Goal: Transaction & Acquisition: Purchase product/service

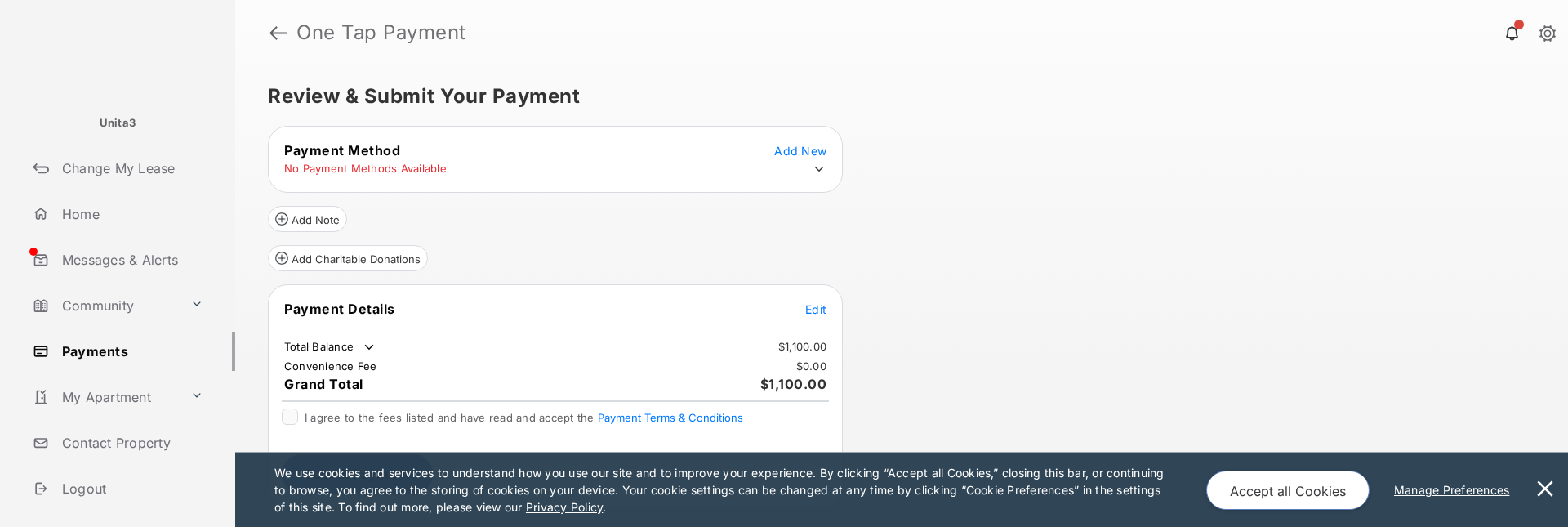
click at [815, 159] on table "Payment Method Add New No Payment Methods Available" at bounding box center [555, 159] width 574 height 39
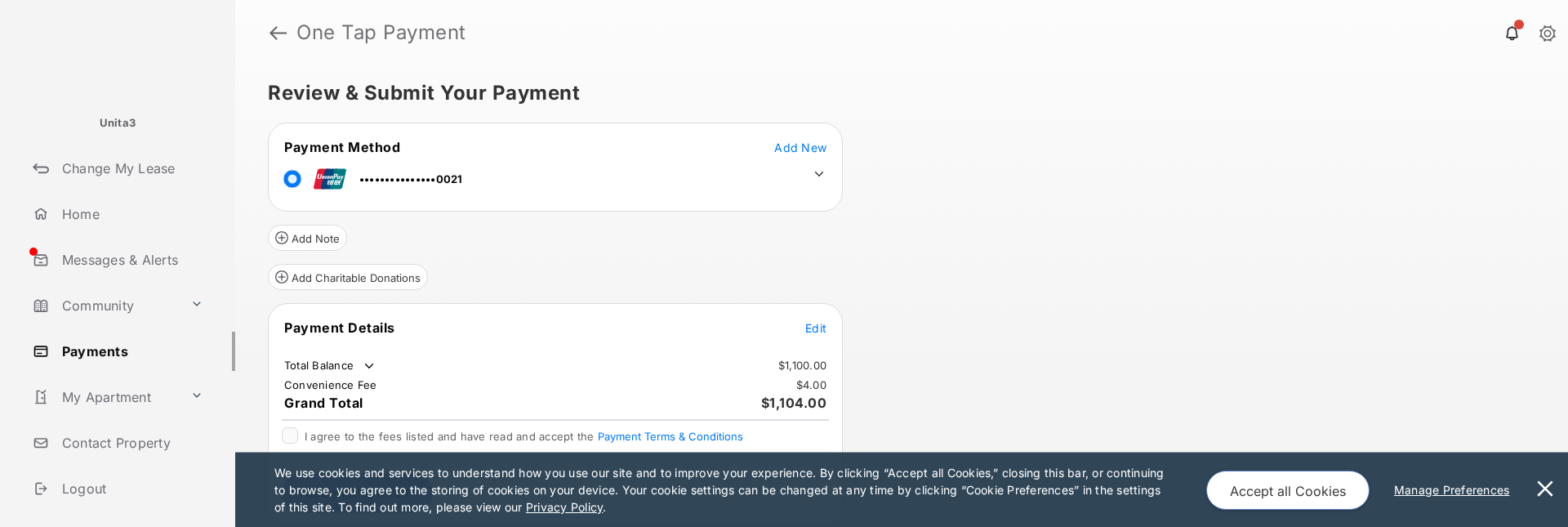
scroll to position [4, 0]
click at [823, 327] on span "Edit" at bounding box center [815, 327] width 21 height 14
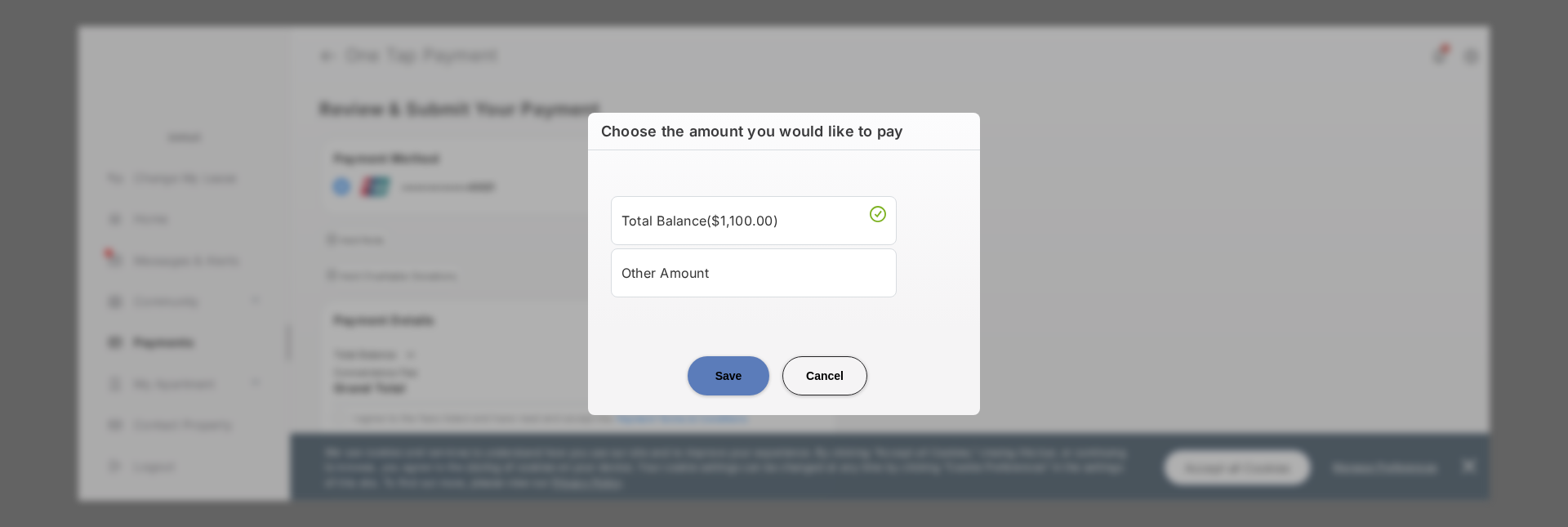
click at [757, 280] on div "Other Amount" at bounding box center [753, 273] width 264 height 28
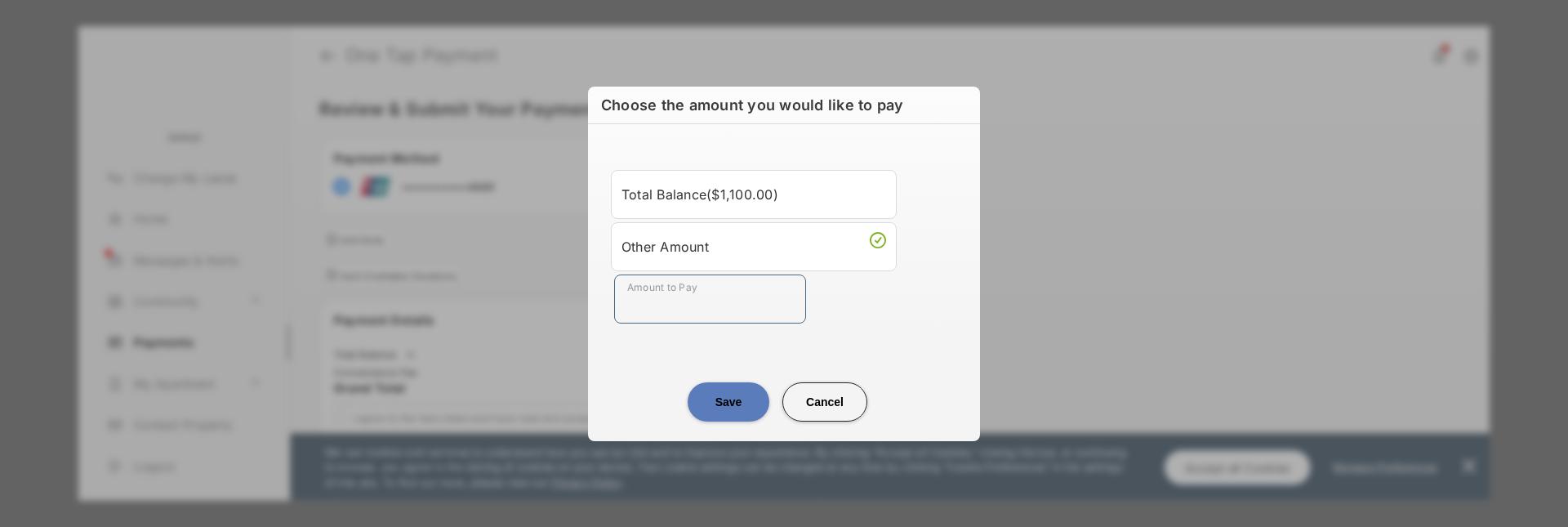
click at [747, 297] on input "Amount to Pay" at bounding box center [710, 299] width 192 height 49
type input "**"
click at [728, 399] on button "Save" at bounding box center [729, 402] width 81 height 39
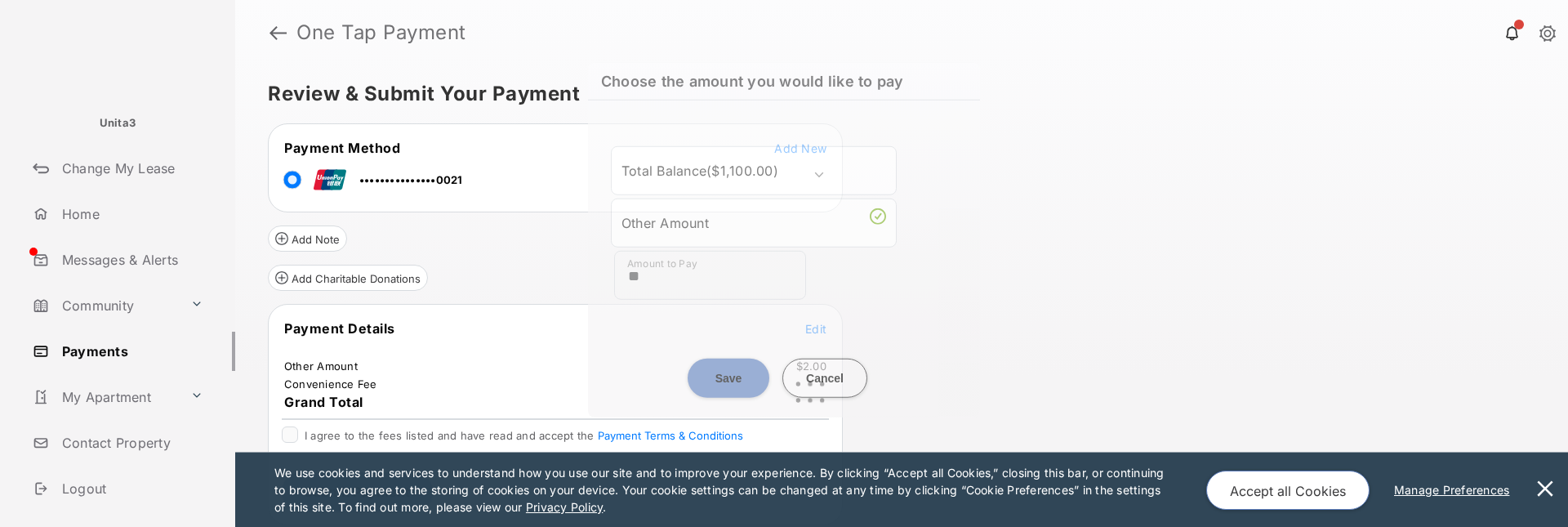
scroll to position [3, 0]
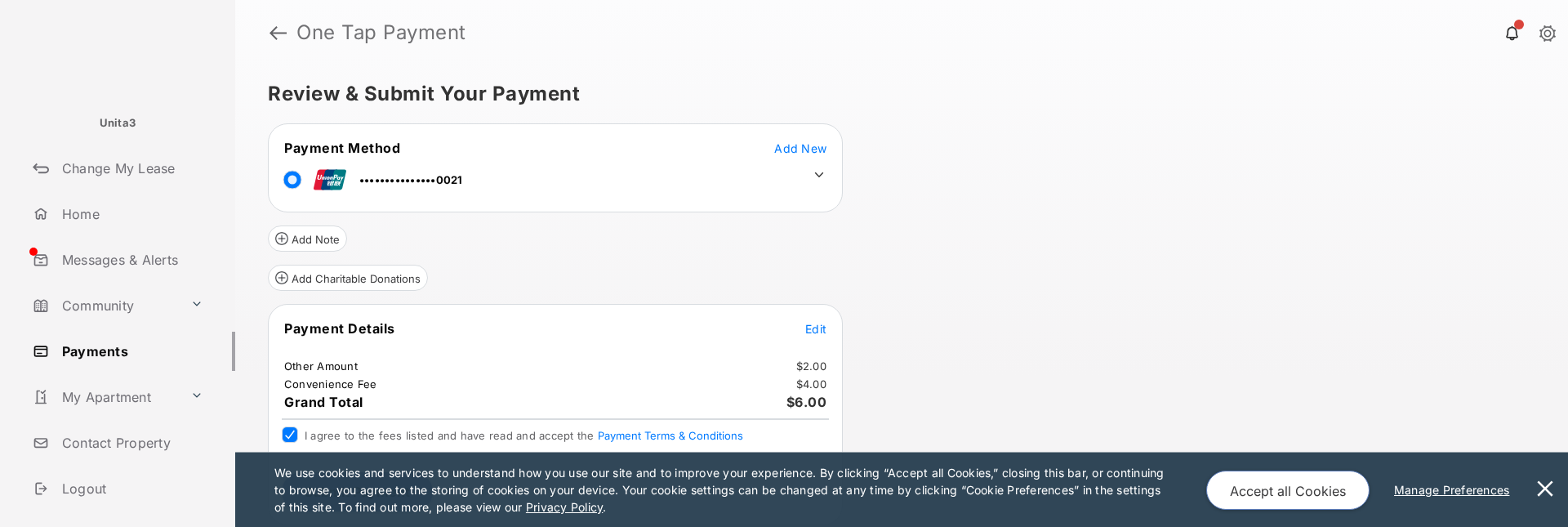
click at [1269, 488] on button "Accept all Cookies" at bounding box center [1288, 490] width 164 height 39
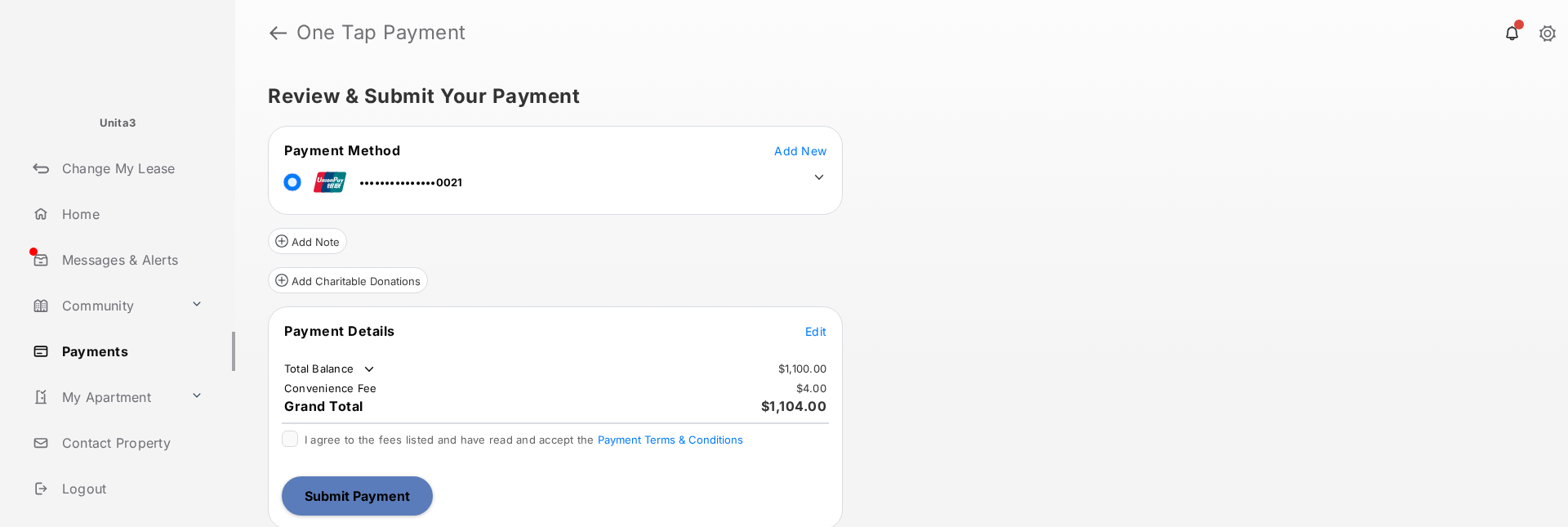
click at [820, 180] on icon at bounding box center [819, 176] width 14 height 14
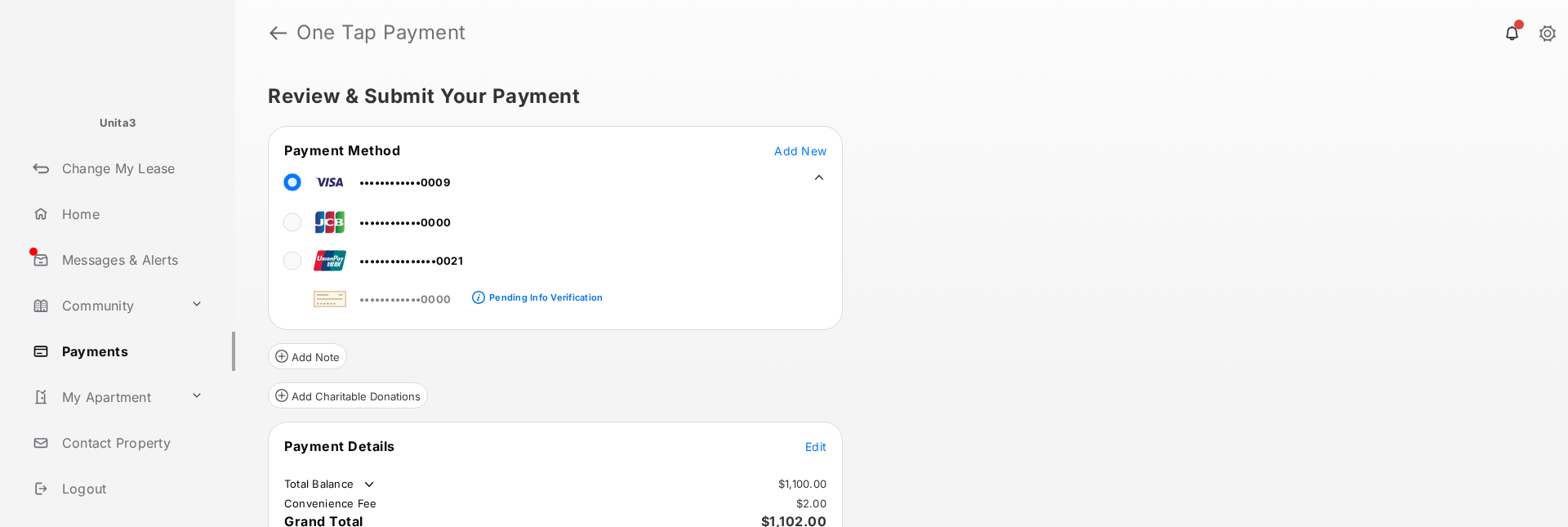
click at [820, 175] on icon at bounding box center [820, 177] width 9 height 5
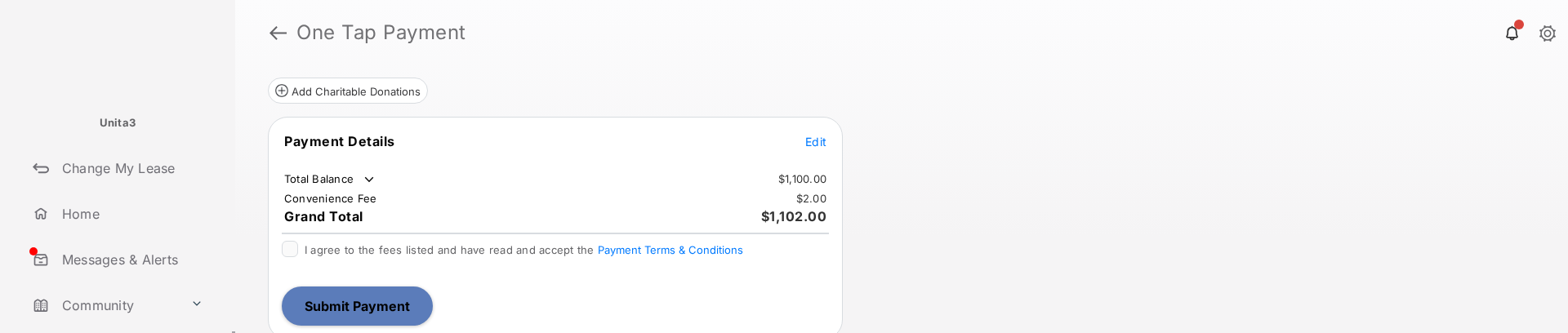
scroll to position [197, 0]
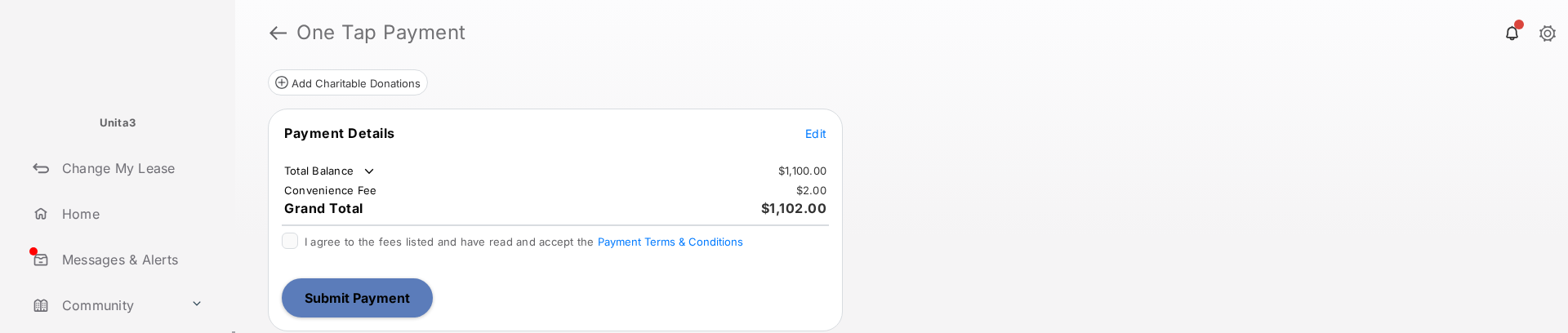
click at [819, 136] on span "Edit" at bounding box center [815, 133] width 21 height 14
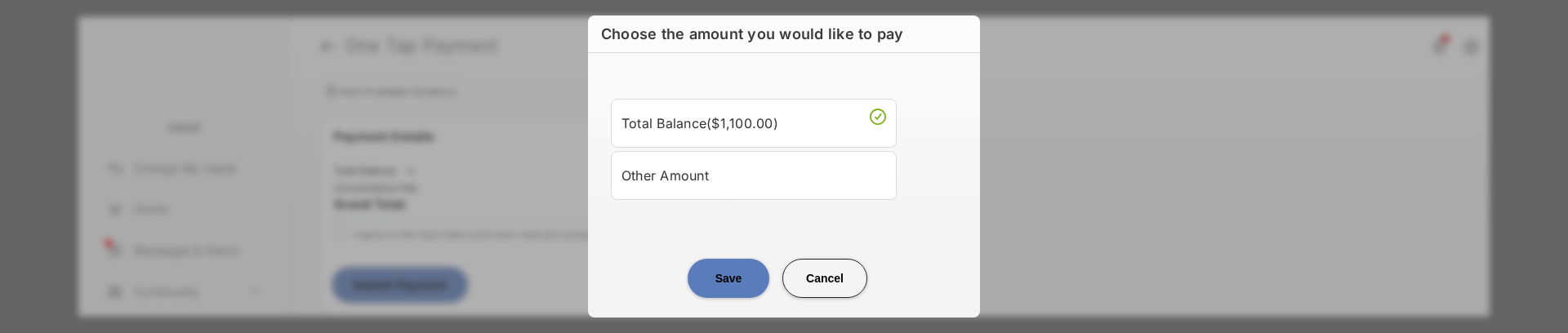
click at [753, 183] on div "Other Amount" at bounding box center [753, 175] width 264 height 28
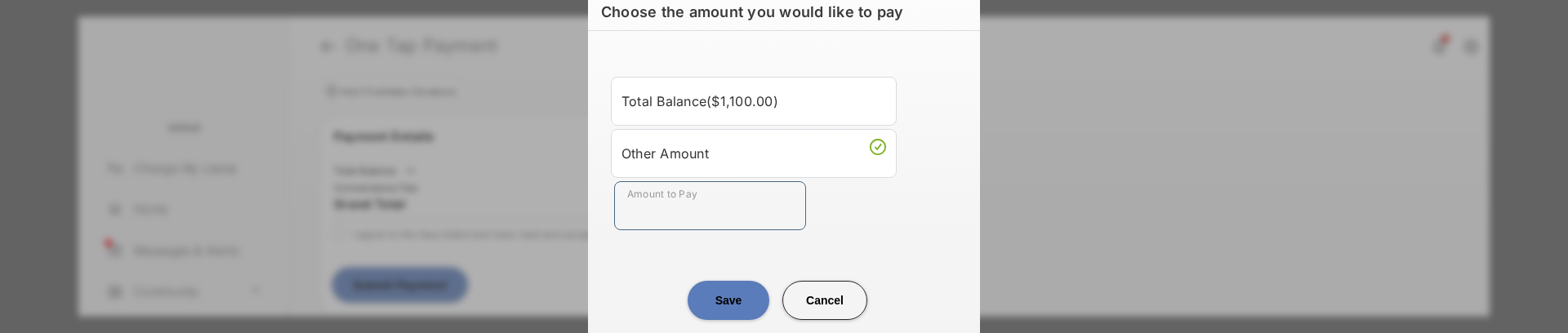
click at [735, 209] on input "Amount to Pay" at bounding box center [710, 206] width 192 height 49
type input "**"
click at [732, 301] on button "Save" at bounding box center [729, 301] width 81 height 39
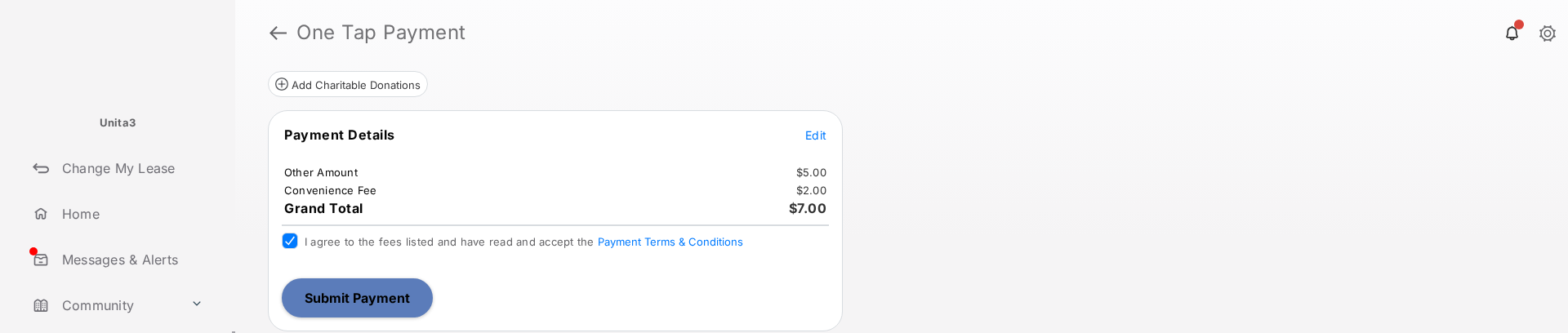
click at [349, 301] on button "Submit Payment" at bounding box center [358, 298] width 151 height 39
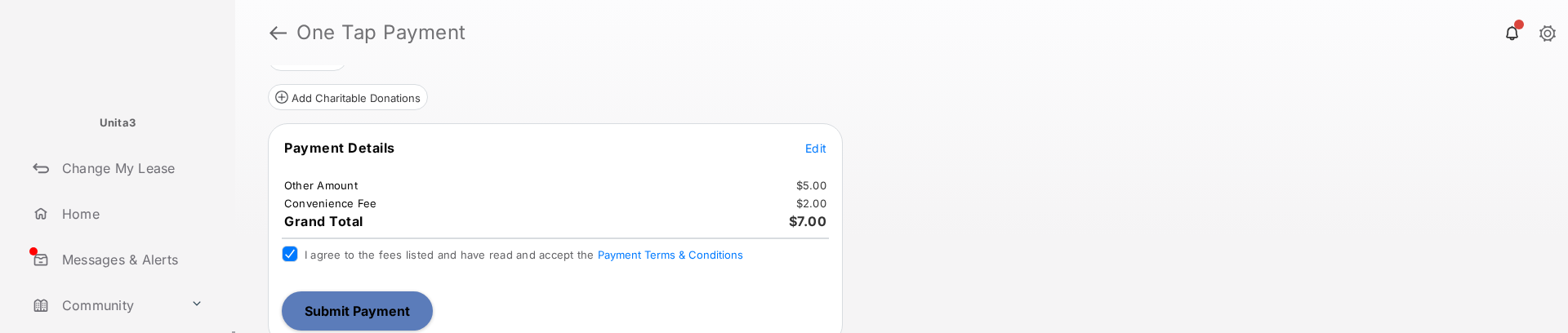
scroll to position [260, 0]
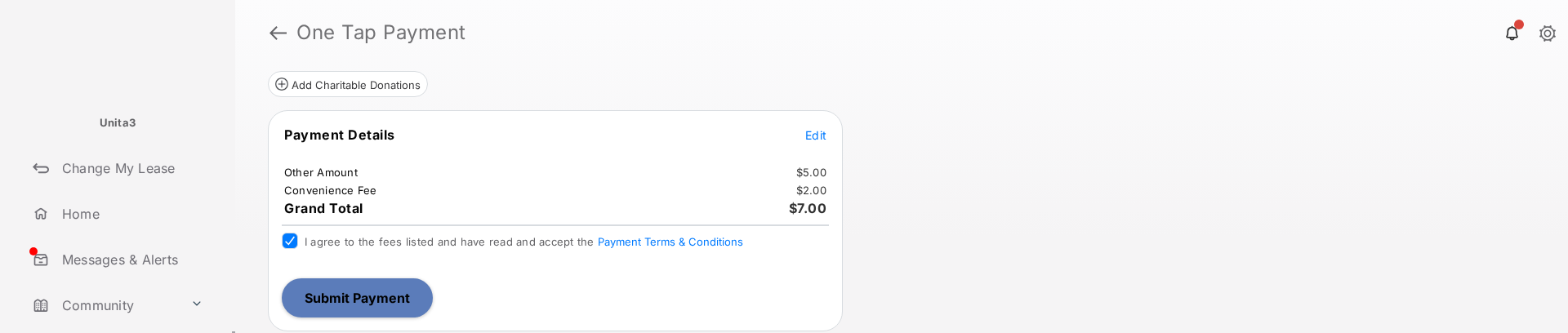
click at [818, 136] on span "Edit" at bounding box center [815, 135] width 21 height 14
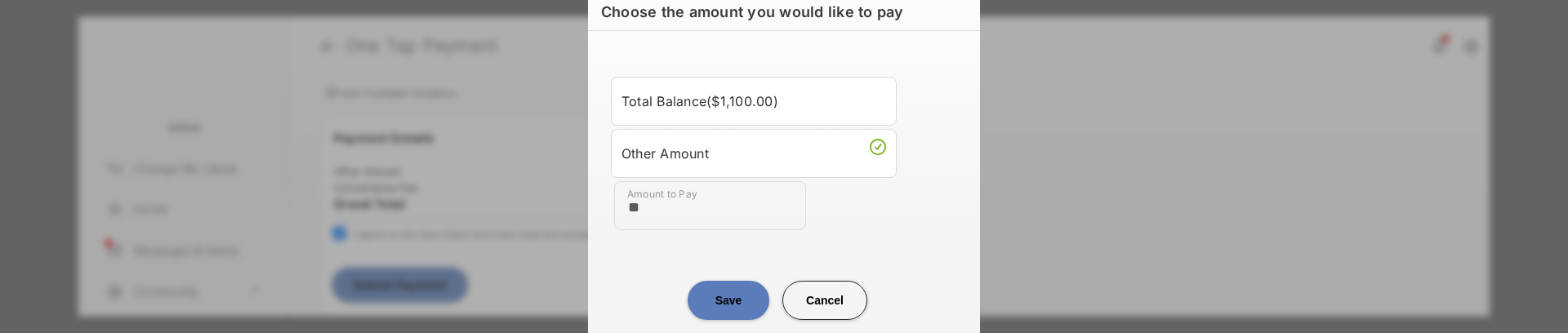
click at [720, 211] on input "**" at bounding box center [710, 206] width 192 height 49
type input "****"
click at [728, 302] on button "Save" at bounding box center [729, 301] width 81 height 39
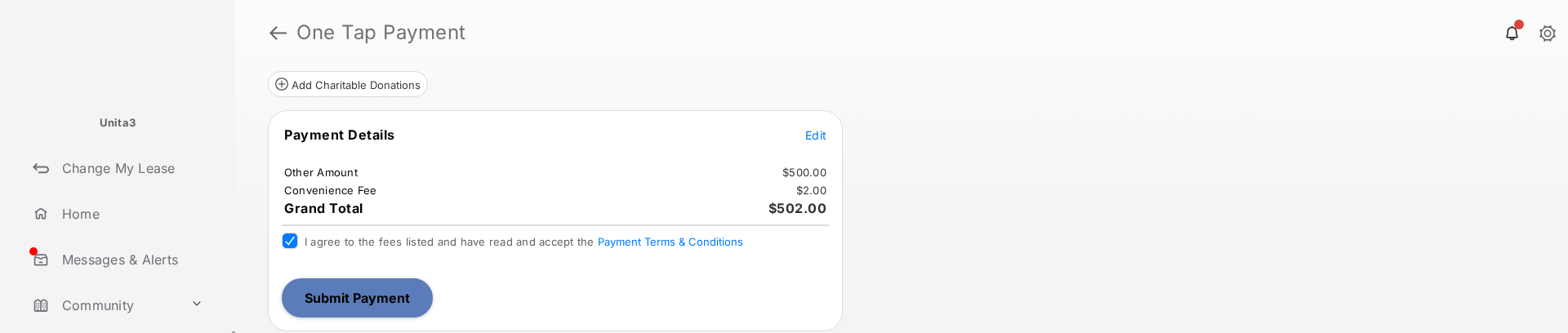
click at [404, 291] on button "Submit Payment" at bounding box center [358, 298] width 151 height 39
